Goal: Navigation & Orientation: Find specific page/section

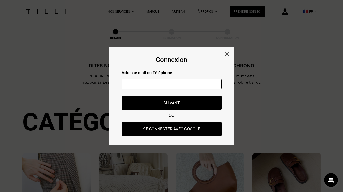
click at [158, 85] on input "text" at bounding box center [172, 84] width 100 height 10
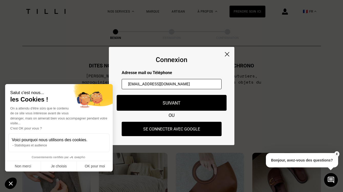
type input "[EMAIL_ADDRESS][DOMAIN_NAME]"
click at [168, 107] on button "Suivant" at bounding box center [172, 103] width 110 height 16
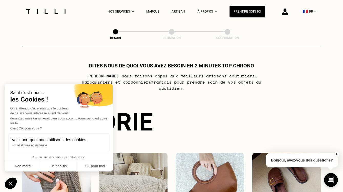
click at [28, 165] on button "Non merci" at bounding box center [23, 166] width 36 height 11
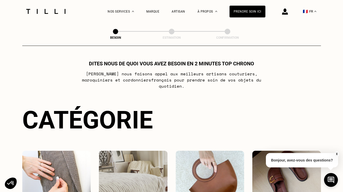
scroll to position [59, 0]
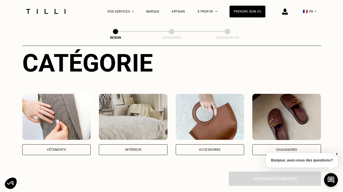
click at [288, 13] on div "🇫🇷 FR" at bounding box center [292, 11] width 54 height 23
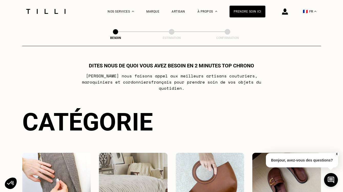
scroll to position [0, 0]
click at [88, 2] on div "La Méthode Retoucherie Maroquinerie Broderie Cordonnerie Nos prix Nos services …" at bounding box center [171, 11] width 295 height 23
click at [287, 12] on img at bounding box center [285, 11] width 6 height 6
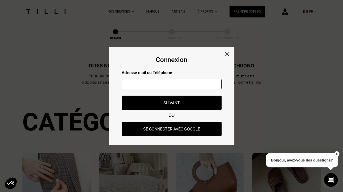
click at [183, 84] on input "text" at bounding box center [172, 84] width 100 height 10
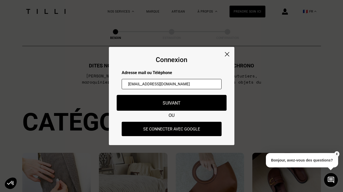
type input "[EMAIL_ADDRESS][DOMAIN_NAME]"
click at [180, 103] on button "Suivant" at bounding box center [172, 103] width 110 height 16
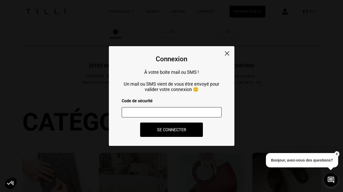
click at [179, 113] on input "number" at bounding box center [172, 112] width 100 height 10
paste input "609776"
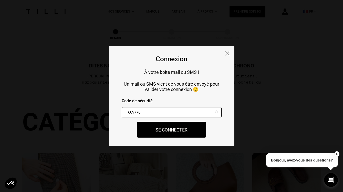
click at [174, 126] on button "Se connecter" at bounding box center [171, 130] width 69 height 16
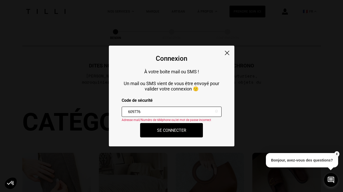
click at [184, 112] on input "609776" at bounding box center [172, 112] width 100 height 10
type input "6"
click at [180, 105] on div at bounding box center [172, 112] width 100 height 19
click at [169, 113] on input "number" at bounding box center [172, 112] width 100 height 10
type input "628914"
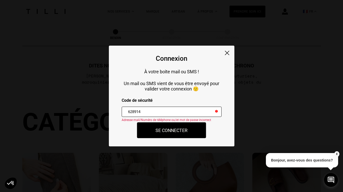
click at [166, 126] on button "Se connecter" at bounding box center [171, 130] width 69 height 16
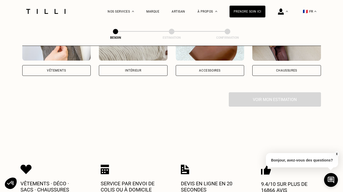
scroll to position [158, 0]
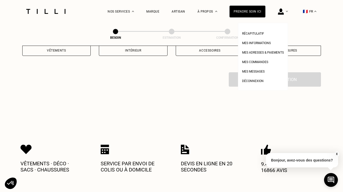
click at [286, 14] on div at bounding box center [283, 11] width 10 height 23
click at [261, 53] on span "Mes adresses & paiements" at bounding box center [263, 53] width 42 height 4
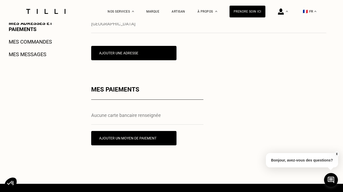
scroll to position [68, 0]
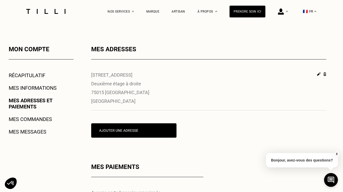
click at [34, 120] on link "Mes commandes" at bounding box center [30, 119] width 43 height 6
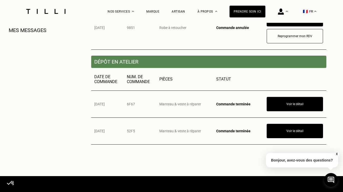
scroll to position [136, 0]
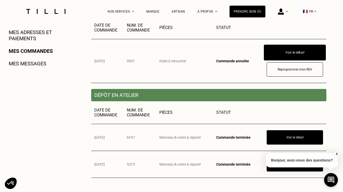
click at [283, 55] on button "Voir le détail" at bounding box center [295, 53] width 62 height 16
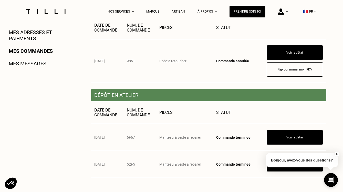
scroll to position [0, 0]
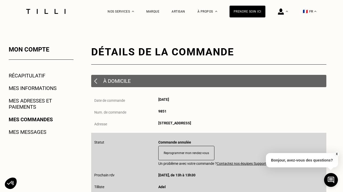
scroll to position [71, 0]
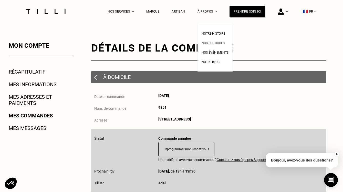
click at [210, 45] on li "Nos boutiques" at bounding box center [215, 42] width 27 height 9
click at [214, 42] on span "Nos boutiques" at bounding box center [213, 43] width 23 height 4
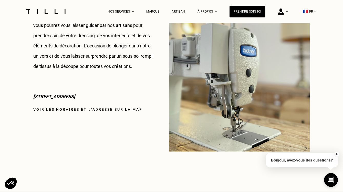
scroll to position [690, 0]
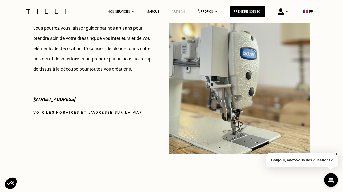
click at [180, 10] on div "Artisan" at bounding box center [179, 12] width 14 height 4
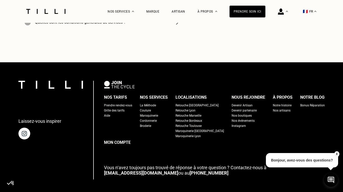
scroll to position [1920, 0]
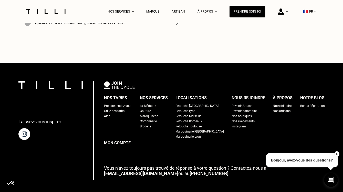
click at [275, 108] on div "Nos artisans" at bounding box center [282, 110] width 18 height 5
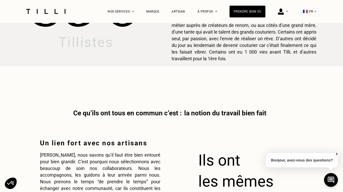
scroll to position [533, 0]
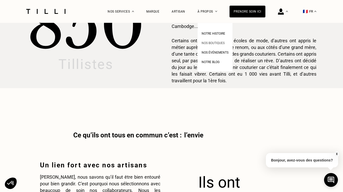
click at [214, 43] on span "Nos boutiques" at bounding box center [213, 43] width 23 height 4
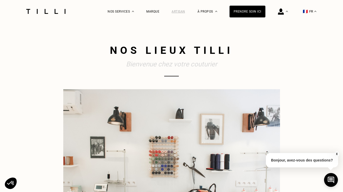
click at [180, 11] on div "Artisan" at bounding box center [179, 12] width 14 height 4
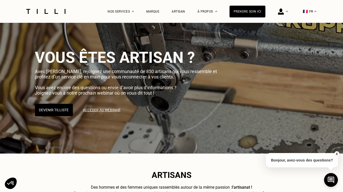
scroll to position [12, 0]
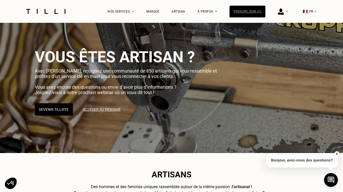
click at [245, 12] on div "Prendre soin ici" at bounding box center [248, 12] width 36 height 12
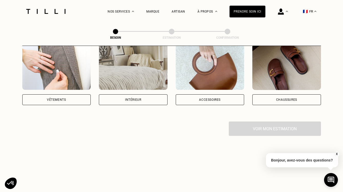
scroll to position [109, 0]
